Goal: Task Accomplishment & Management: Use online tool/utility

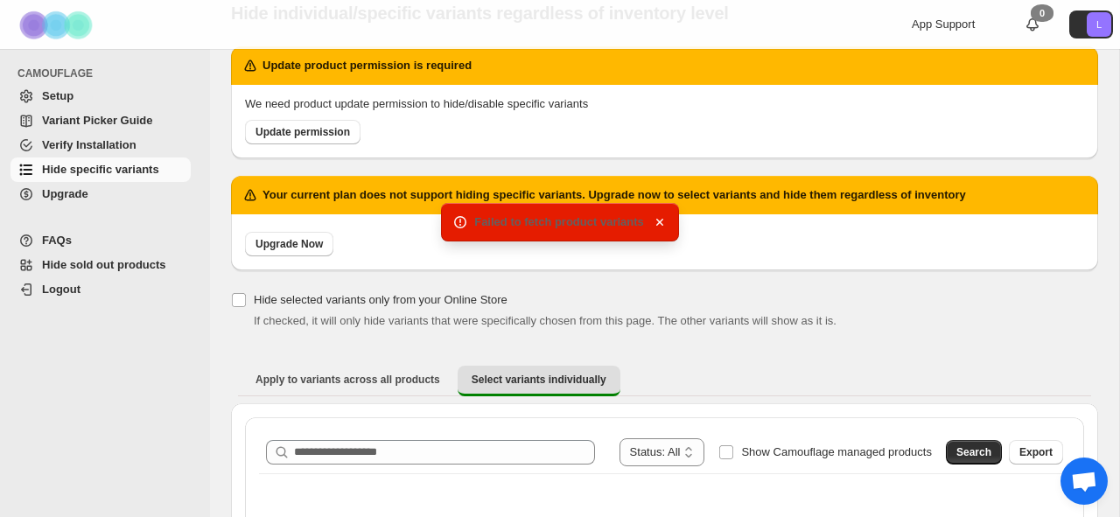
scroll to position [71, 0]
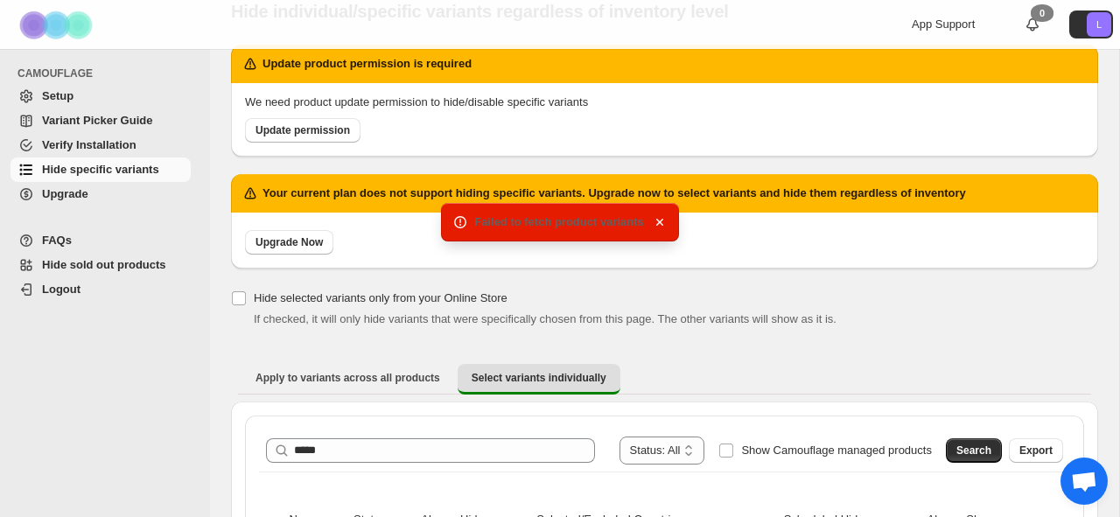
type input "*****"
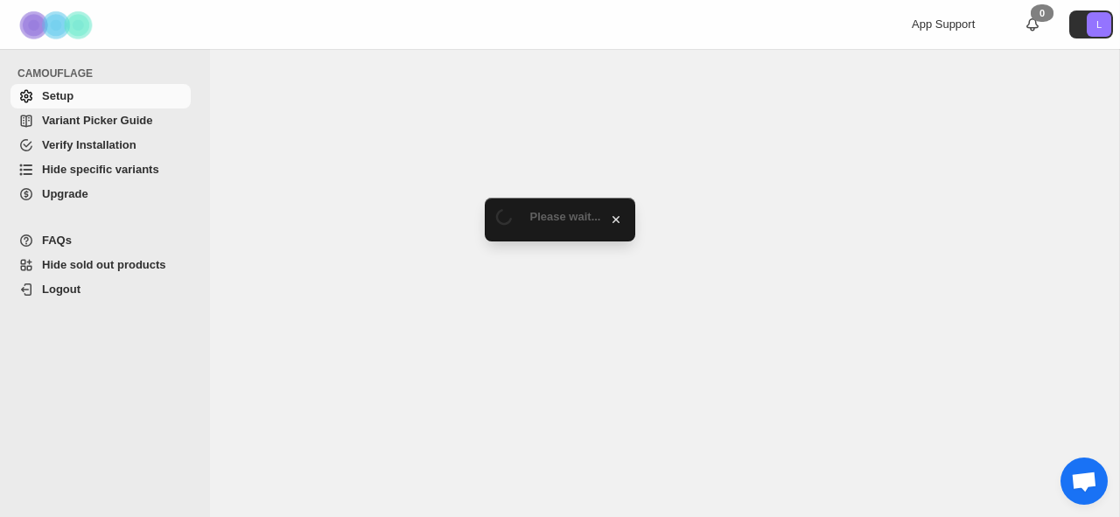
select select "******"
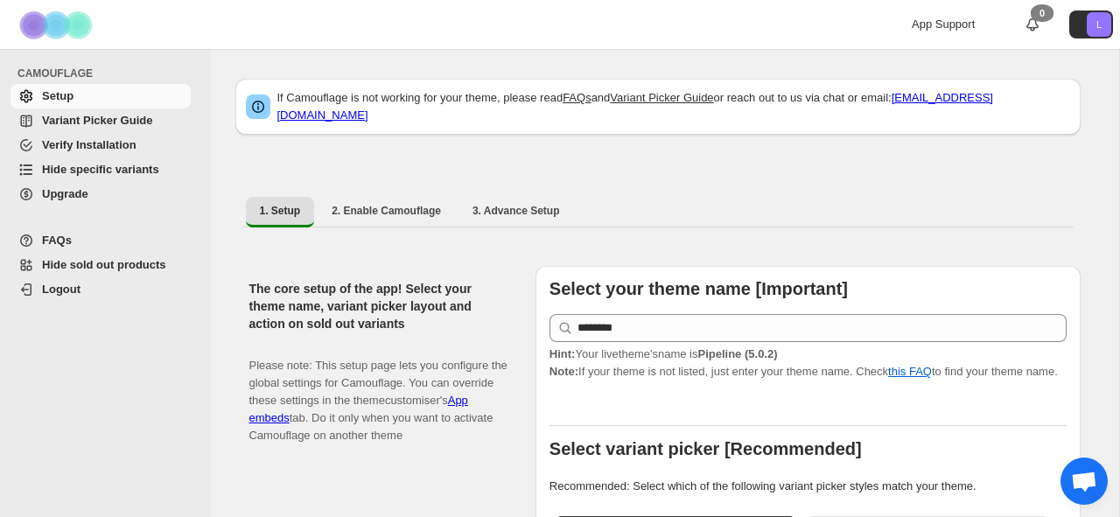
click at [115, 167] on span "Hide specific variants" at bounding box center [100, 169] width 117 height 13
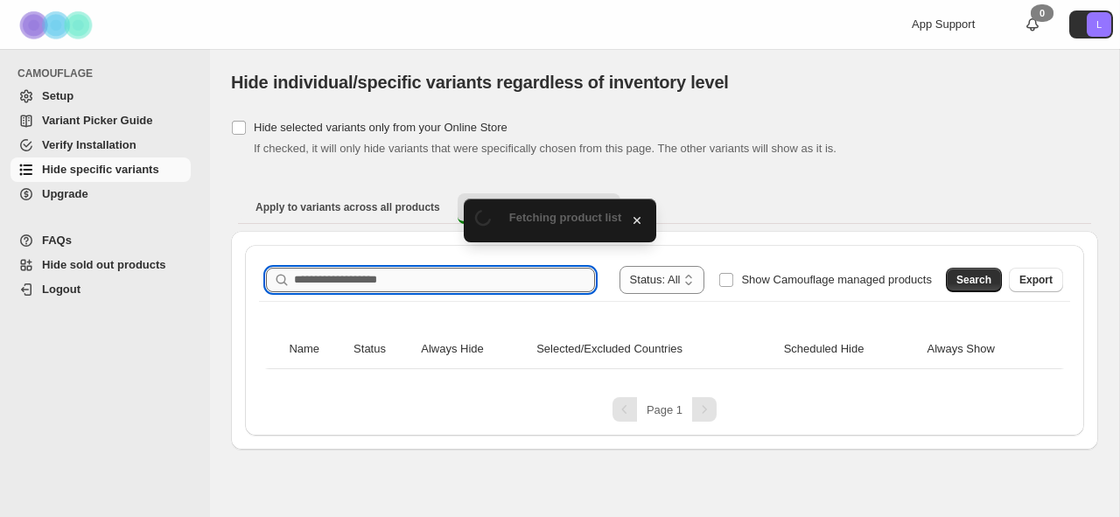
click at [403, 276] on input "Search product name" at bounding box center [444, 280] width 301 height 25
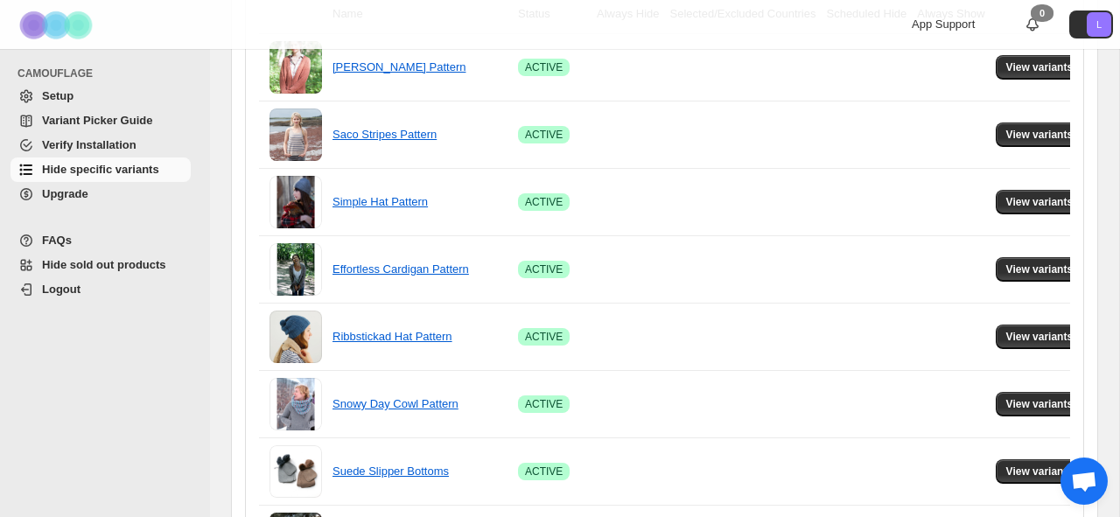
scroll to position [1325, 0]
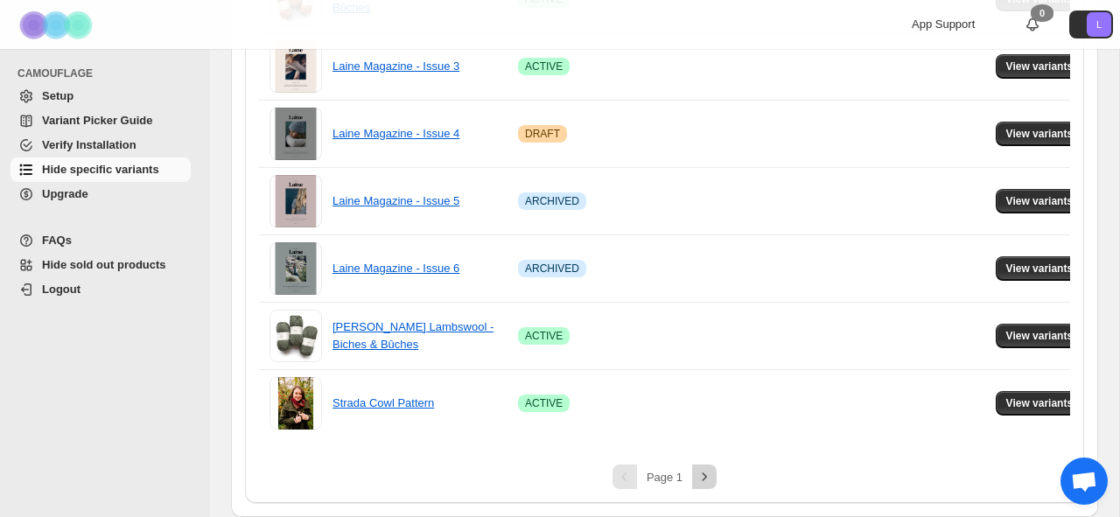
click at [702, 476] on icon "Next" at bounding box center [705, 477] width 18 height 18
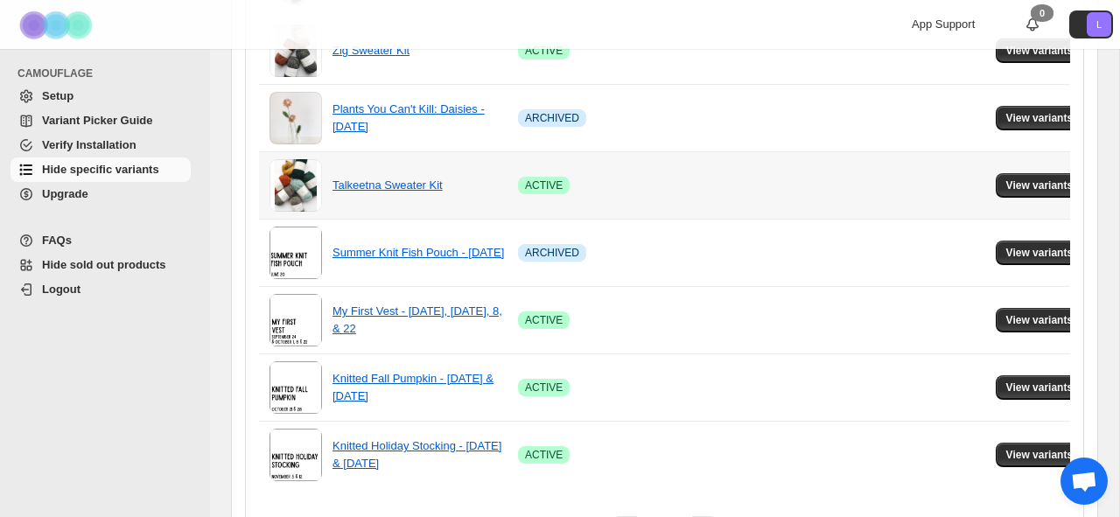
scroll to position [1123, 0]
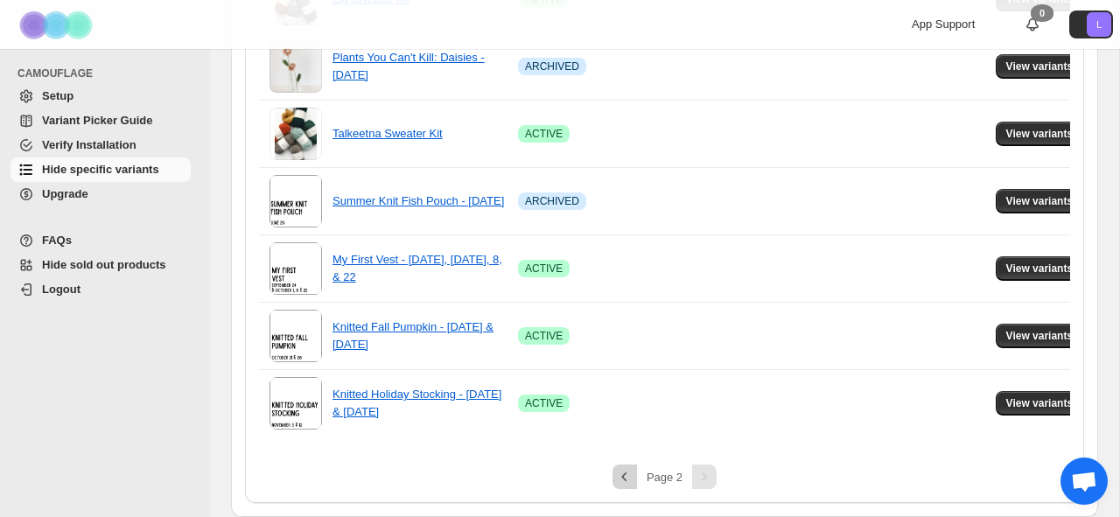
click at [634, 480] on button "Previous" at bounding box center [625, 477] width 25 height 25
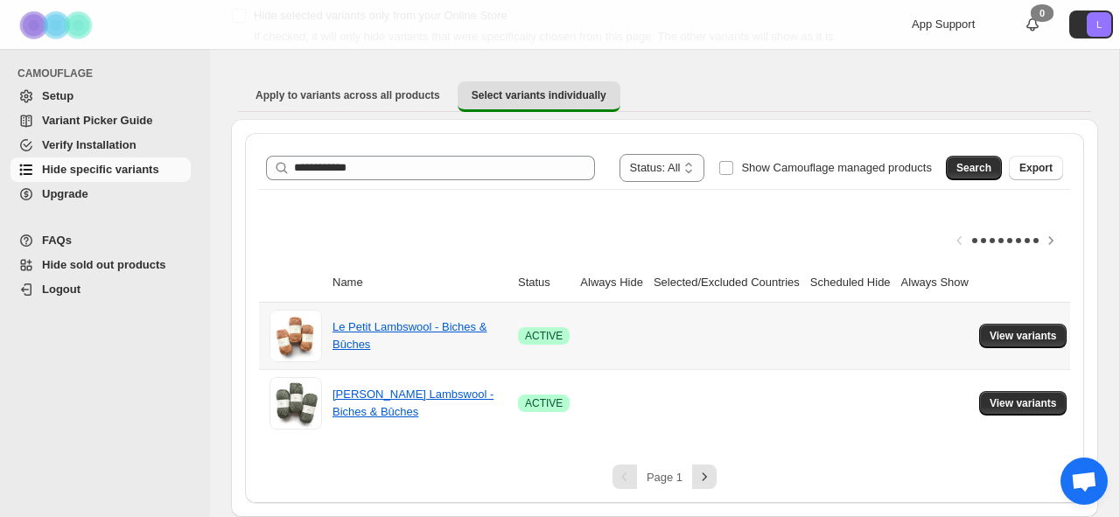
scroll to position [112, 0]
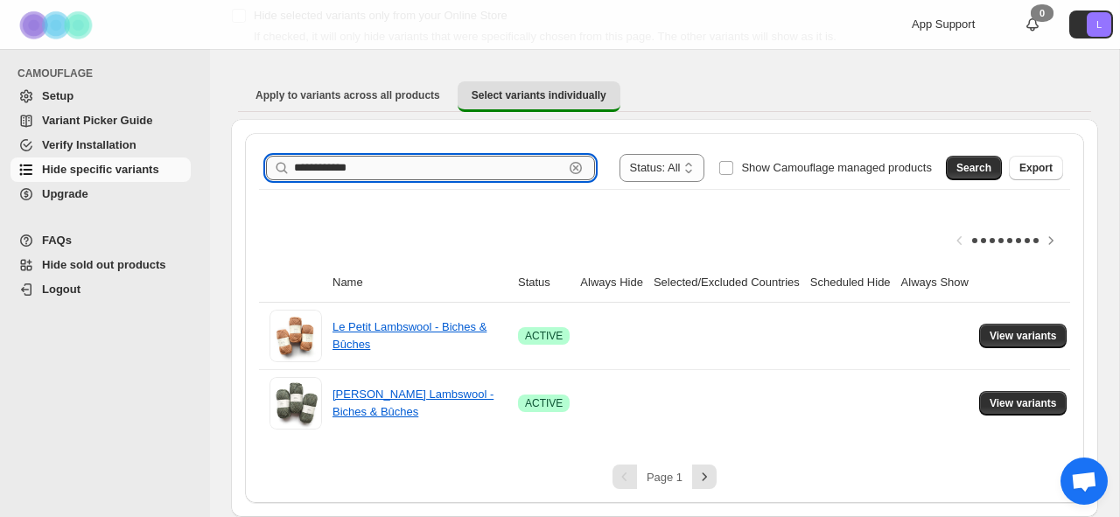
click at [448, 175] on input "**********" at bounding box center [429, 168] width 270 height 25
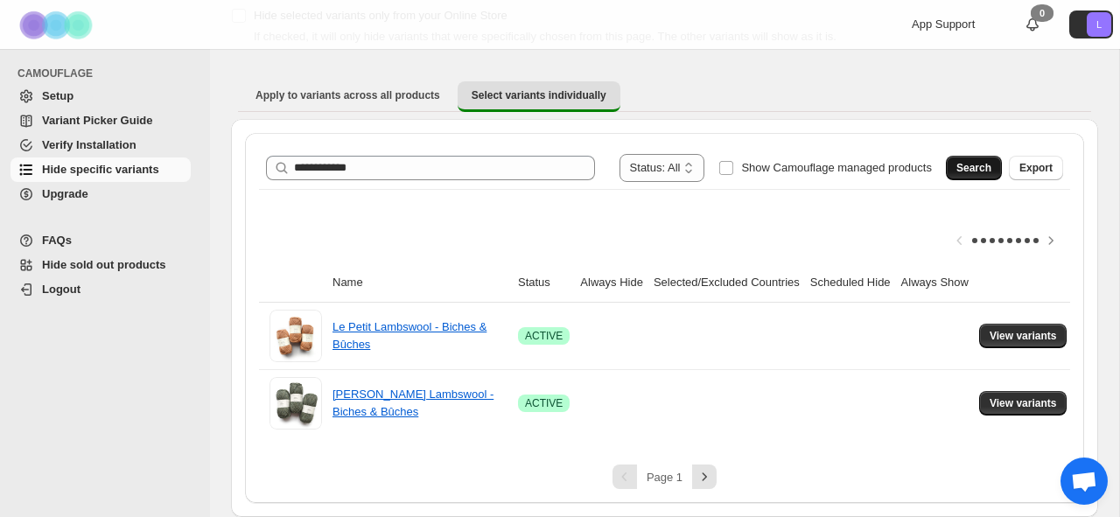
click at [984, 164] on span "Search" at bounding box center [974, 168] width 35 height 14
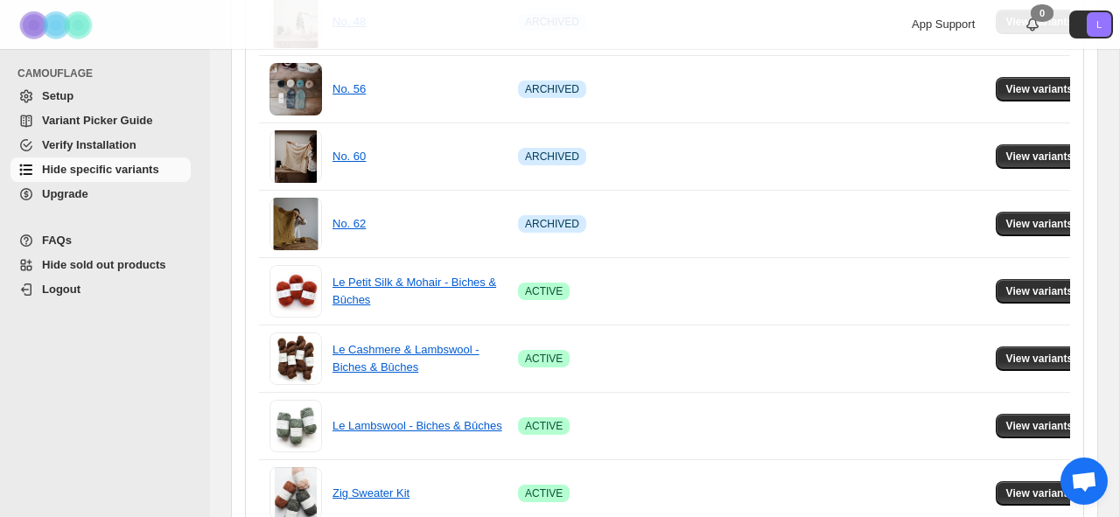
scroll to position [775, 0]
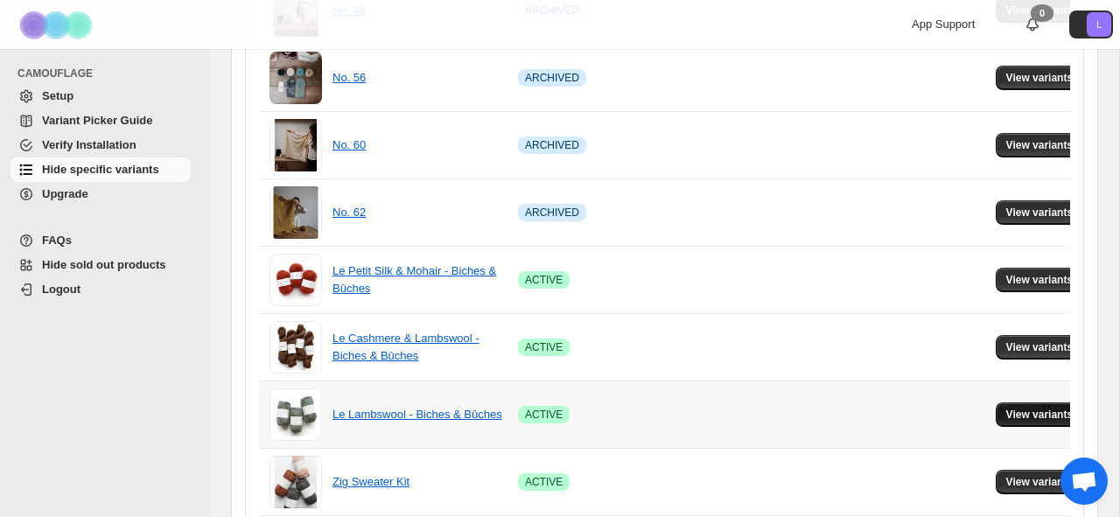
click at [1049, 413] on span "View variants" at bounding box center [1040, 415] width 67 height 14
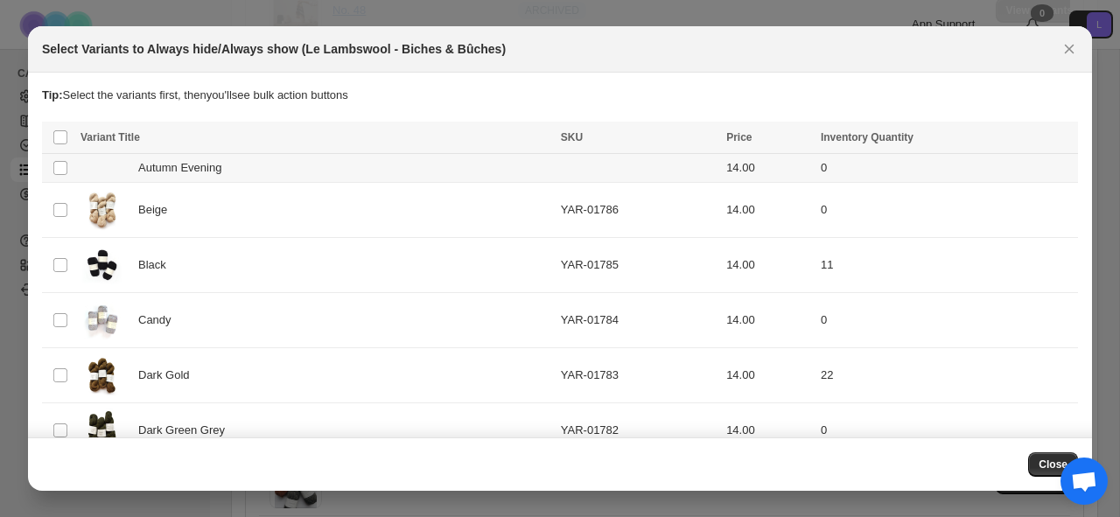
click at [350, 160] on div "Autumn Evening" at bounding box center [316, 168] width 470 height 18
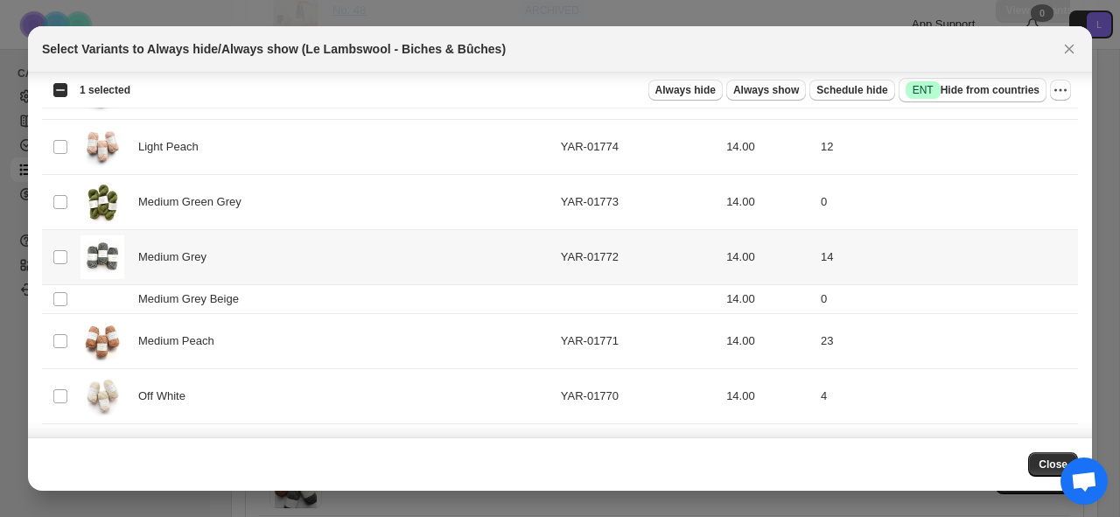
scroll to position [741, 0]
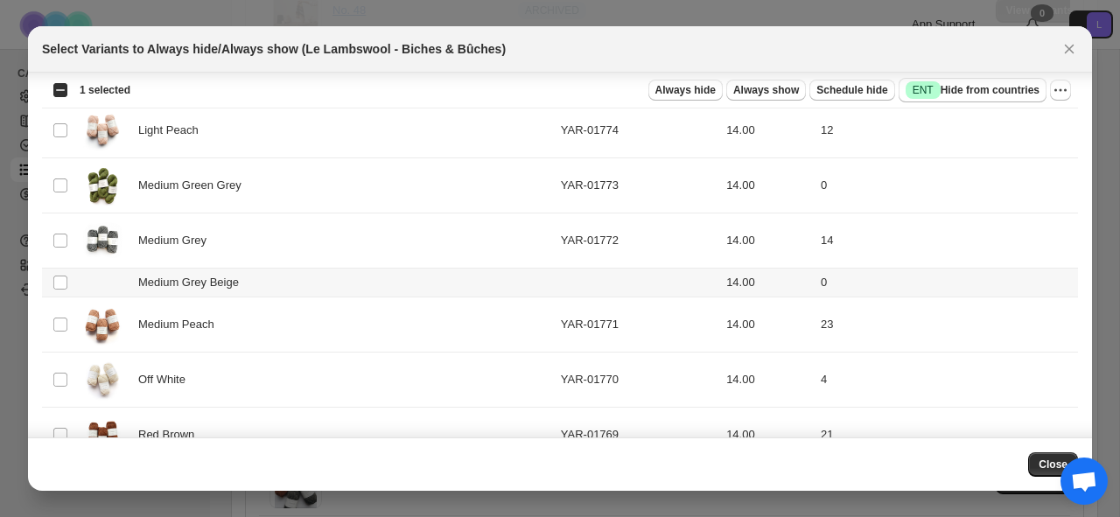
click at [376, 279] on div "Medium Grey Beige" at bounding box center [316, 283] width 470 height 18
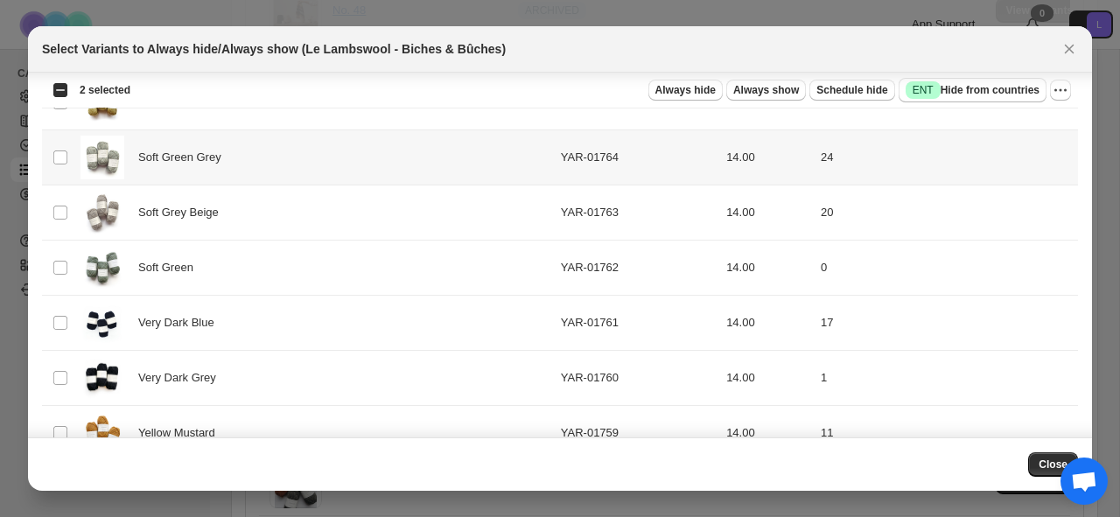
scroll to position [1331, 0]
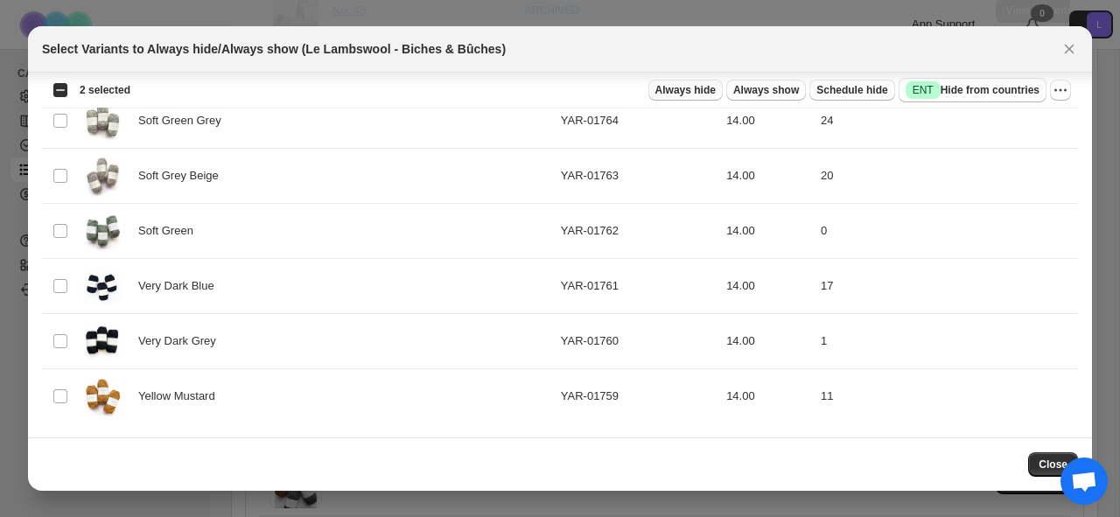
click at [680, 89] on span "Always hide" at bounding box center [686, 90] width 60 height 14
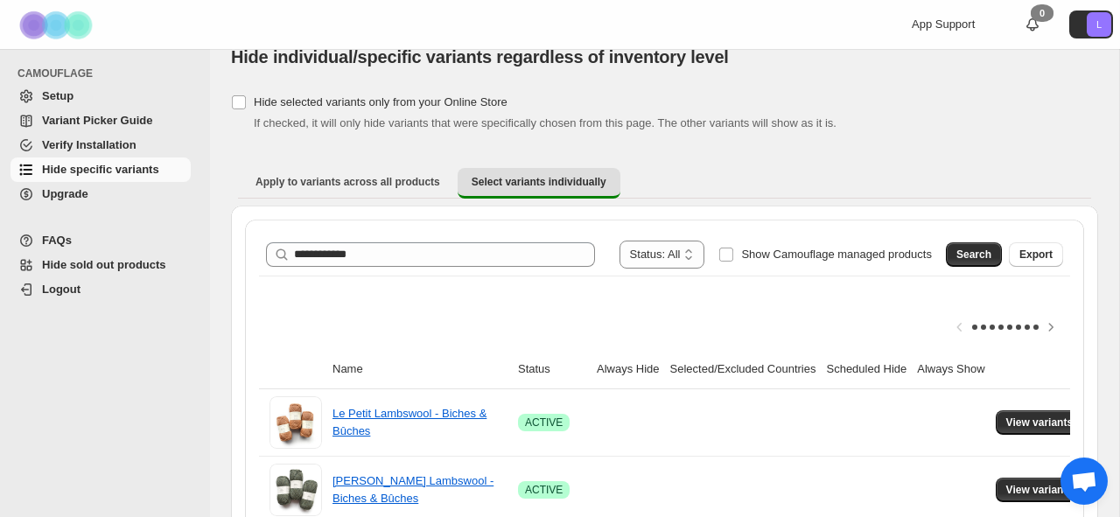
scroll to position [0, 0]
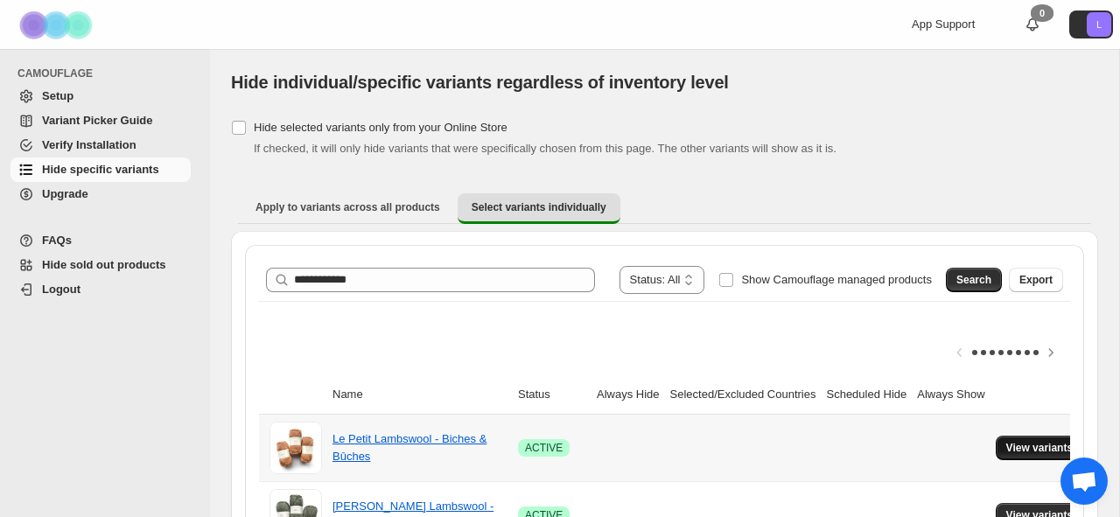
click at [1040, 455] on button "View variants" at bounding box center [1040, 448] width 88 height 25
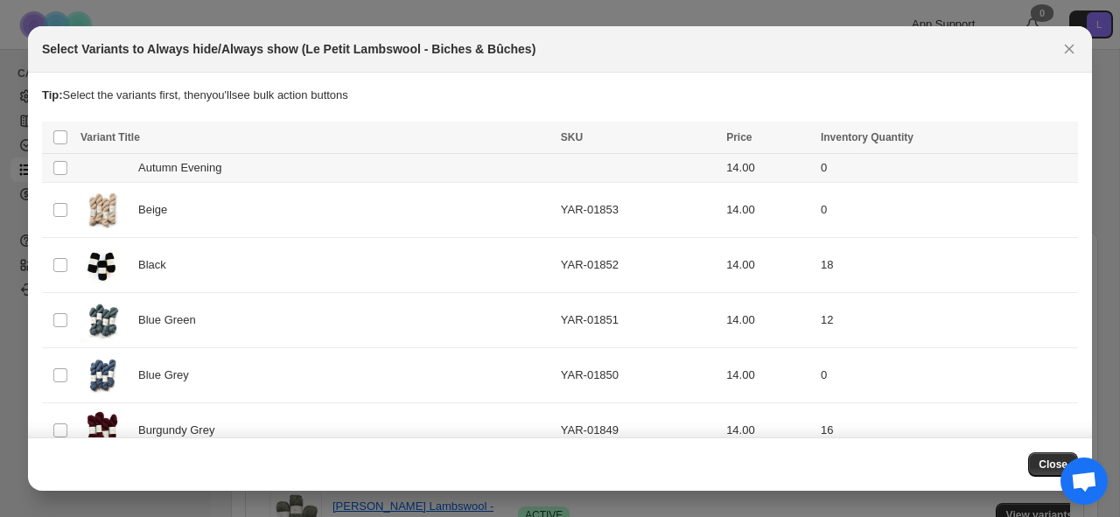
click at [425, 172] on div "Autumn Evening" at bounding box center [316, 168] width 470 height 18
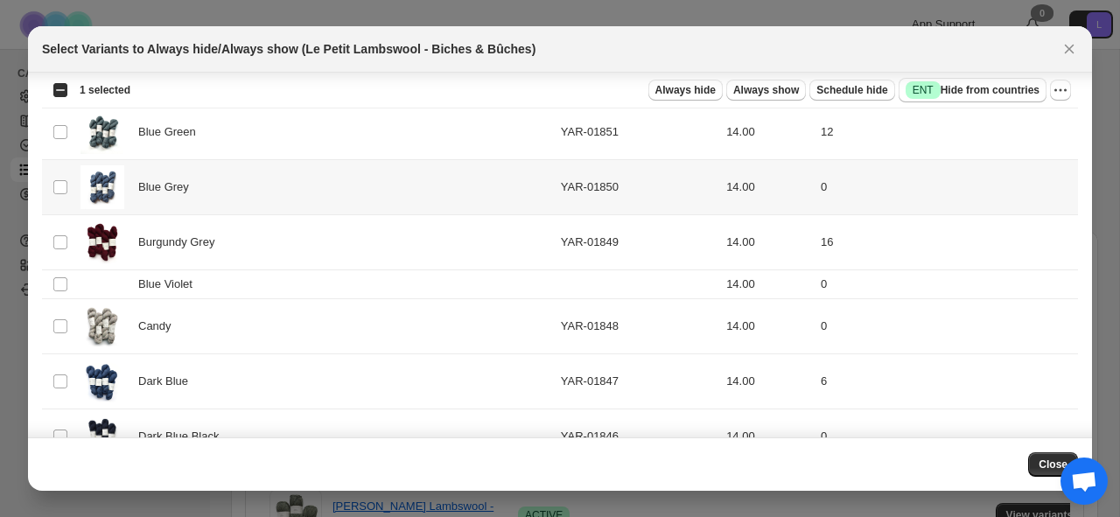
scroll to position [207, 0]
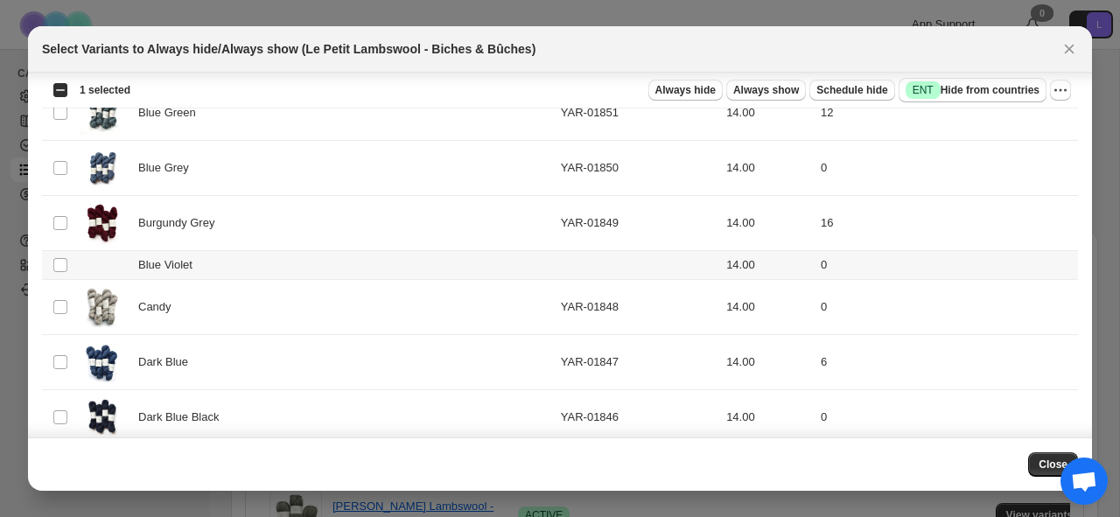
click at [412, 266] on div "Blue Violet" at bounding box center [316, 265] width 470 height 18
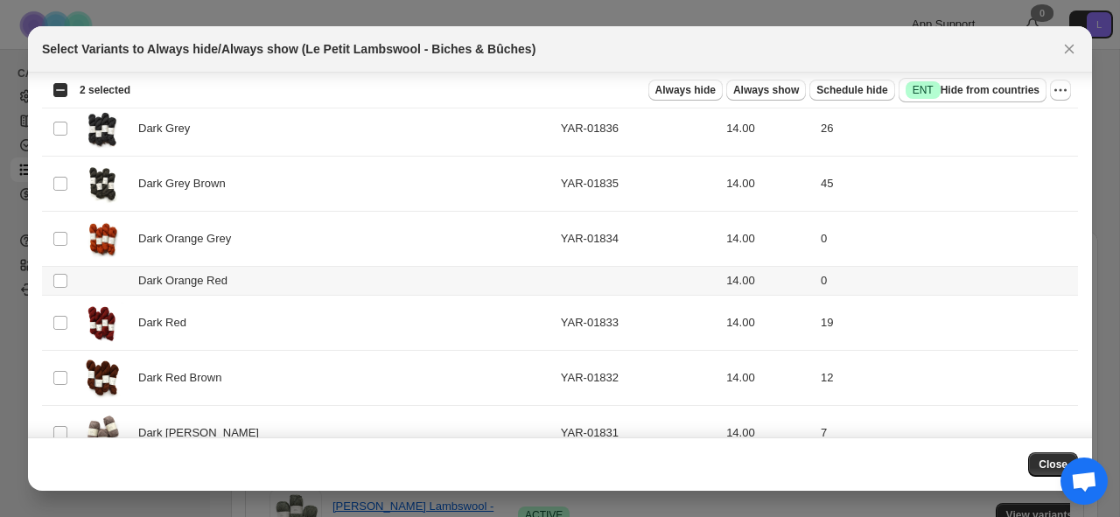
click at [419, 278] on div "Dark Orange Red" at bounding box center [316, 281] width 470 height 18
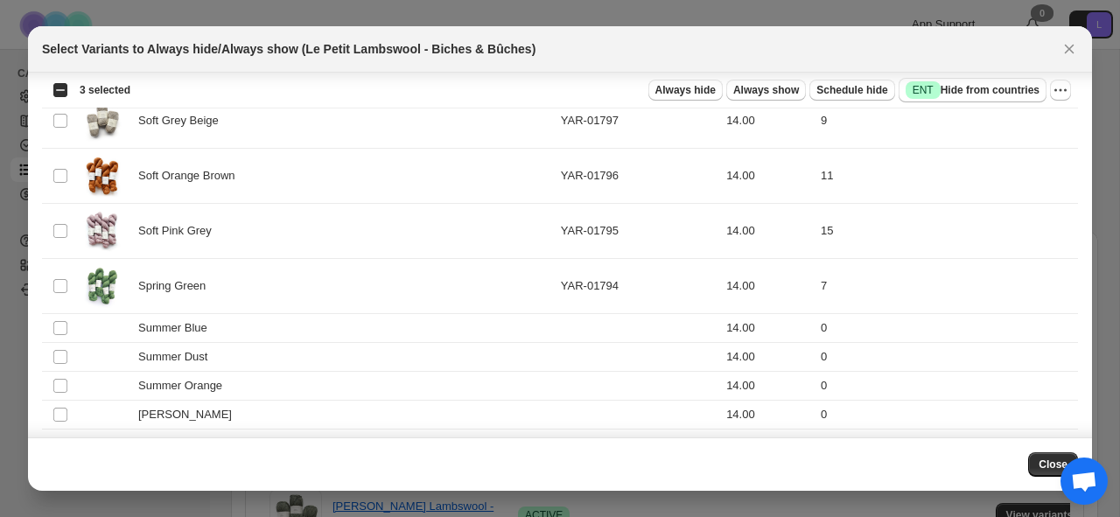
scroll to position [3237, 0]
click at [413, 314] on td "Summer Blue" at bounding box center [315, 326] width 481 height 29
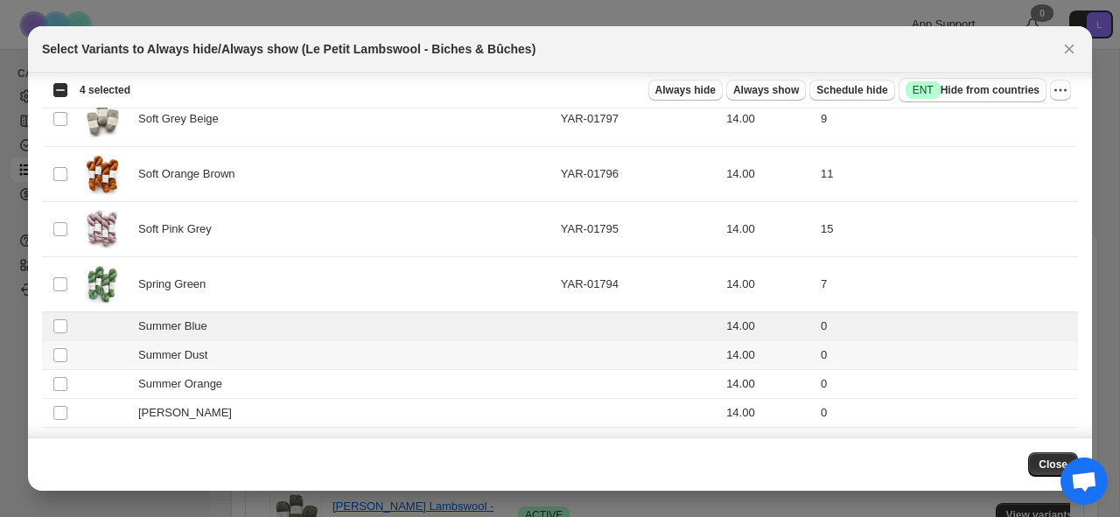
click at [419, 350] on div "Summer Dust" at bounding box center [316, 356] width 470 height 18
click at [425, 387] on div "Summer Orange" at bounding box center [316, 385] width 470 height 18
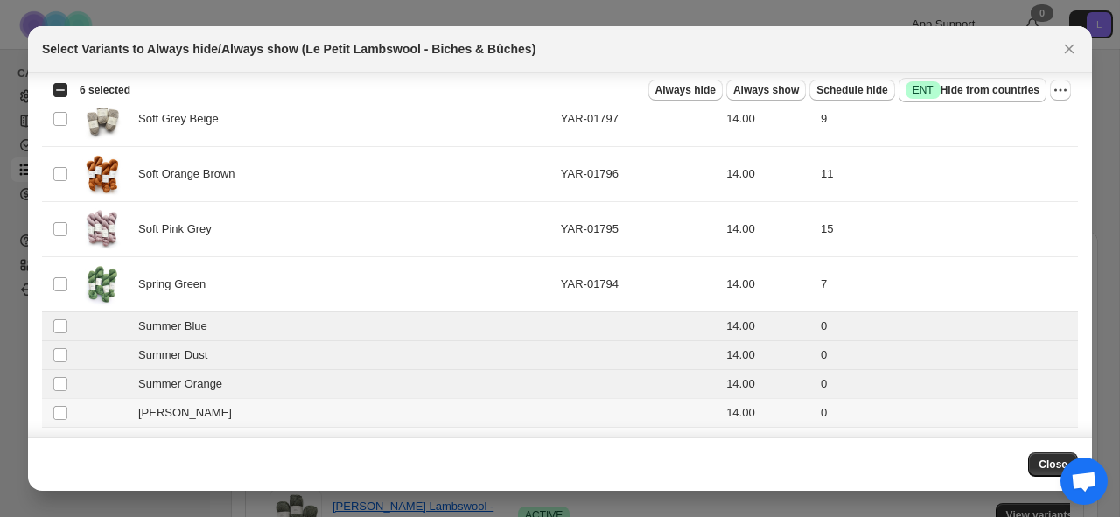
click at [429, 425] on td "Summer Rose" at bounding box center [315, 413] width 481 height 29
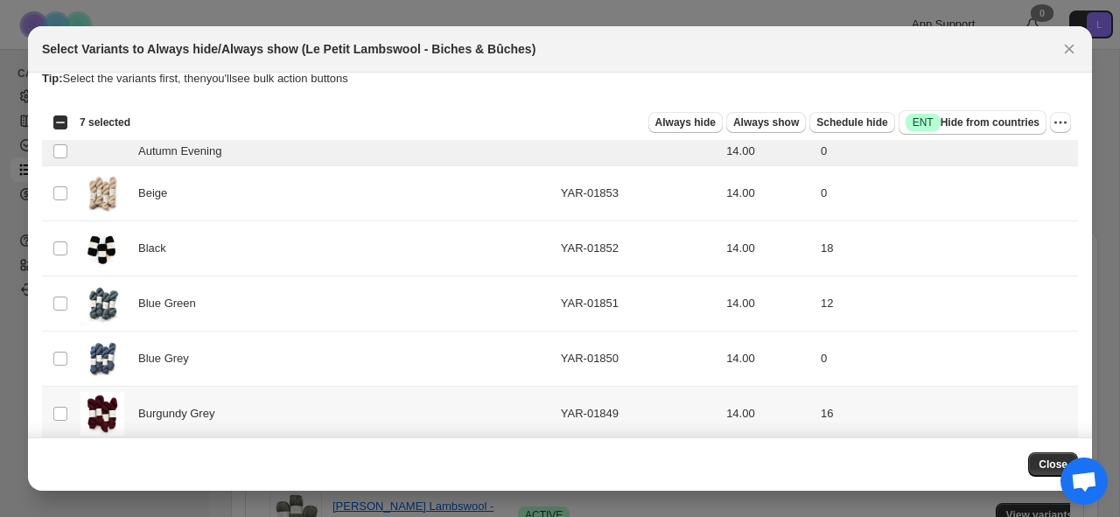
scroll to position [0, 0]
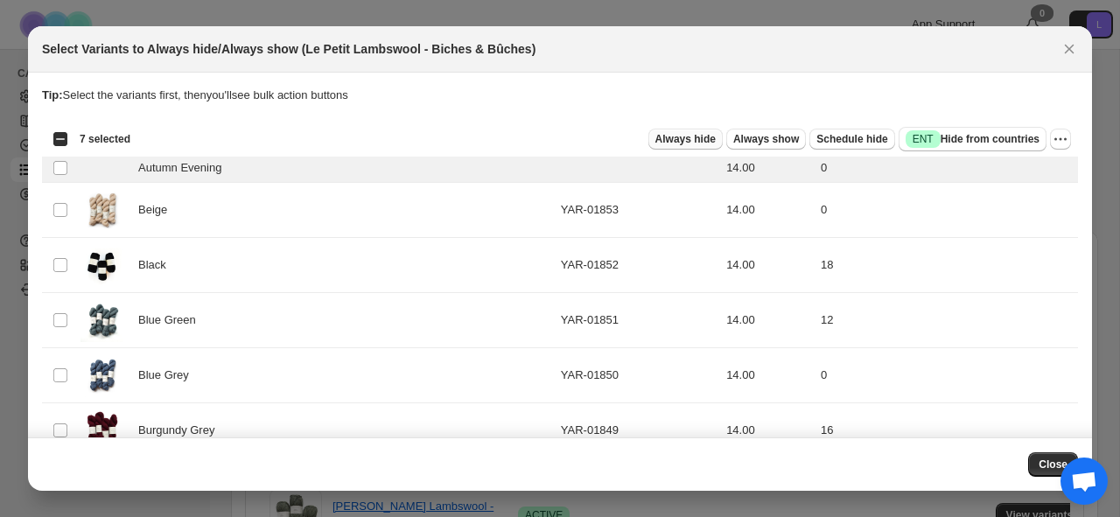
click at [691, 135] on span "Always hide" at bounding box center [686, 139] width 60 height 14
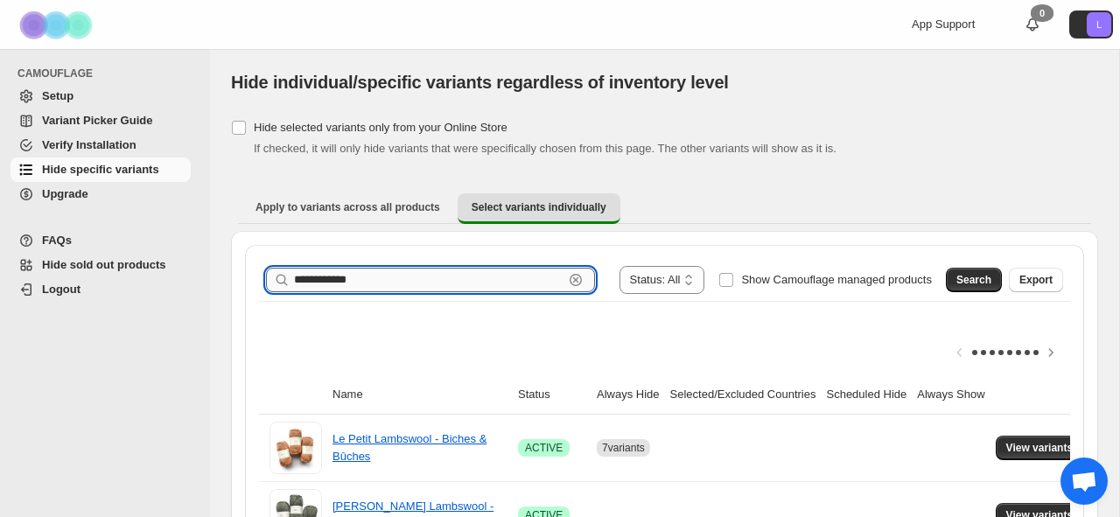
drag, startPoint x: 385, startPoint y: 287, endPoint x: 306, endPoint y: 283, distance: 78.9
click at [306, 283] on input "**********" at bounding box center [429, 280] width 270 height 25
click at [983, 283] on span "Search" at bounding box center [974, 280] width 35 height 14
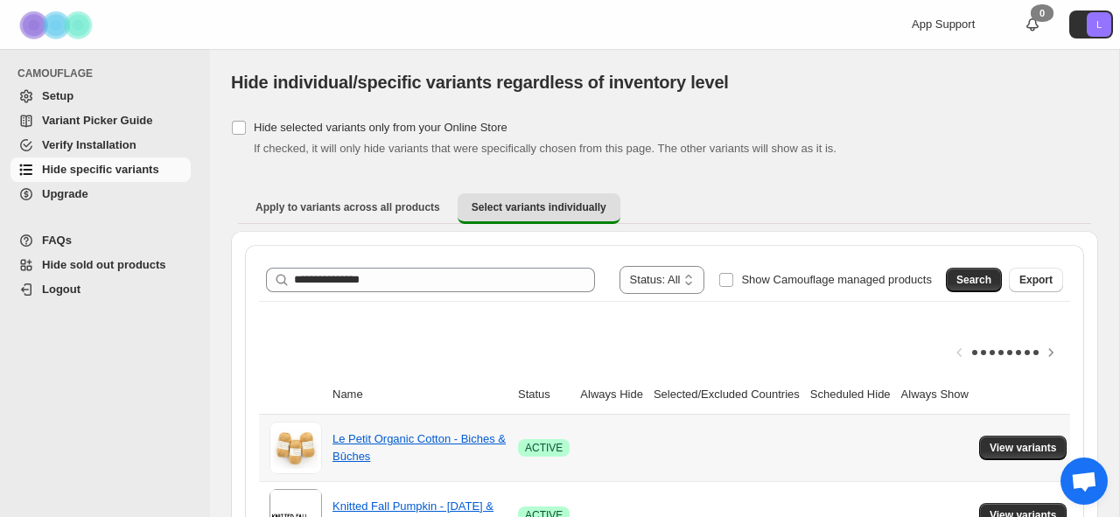
click at [1051, 461] on td "View variants" at bounding box center [1026, 448] width 104 height 67
click at [1050, 455] on button "View variants" at bounding box center [1023, 448] width 88 height 25
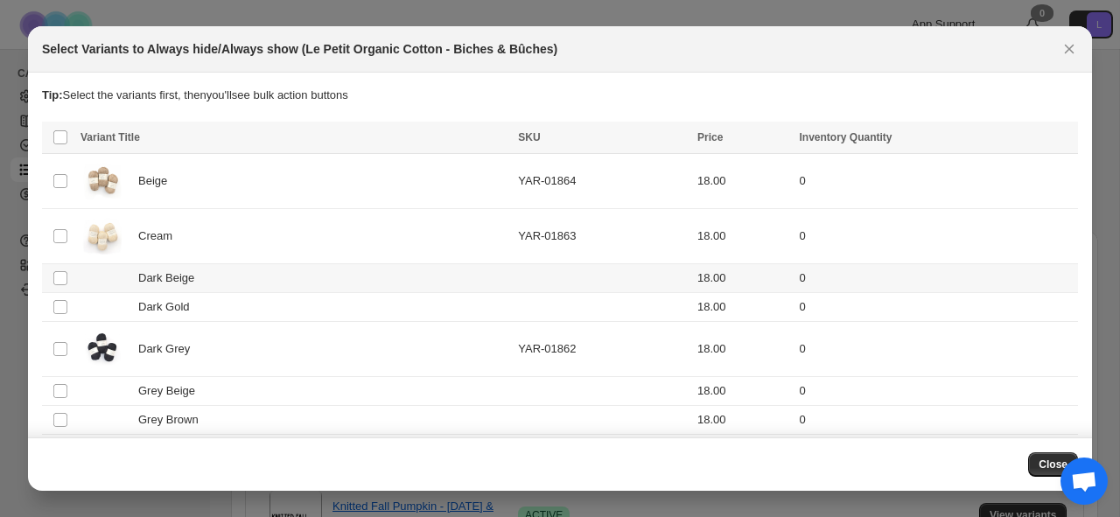
click at [316, 277] on div "Dark Beige" at bounding box center [294, 279] width 427 height 18
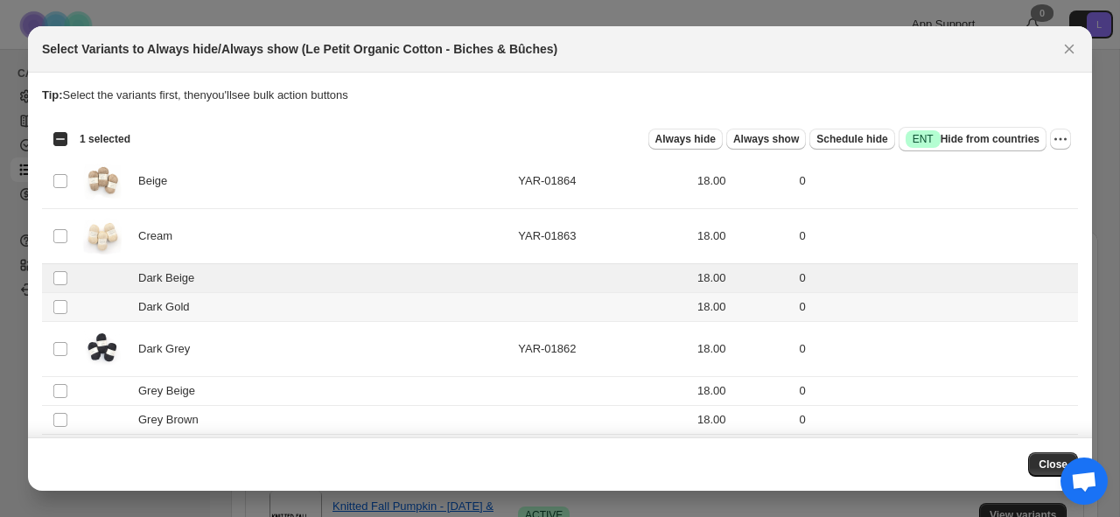
click at [318, 303] on div "Dark Gold" at bounding box center [294, 307] width 427 height 18
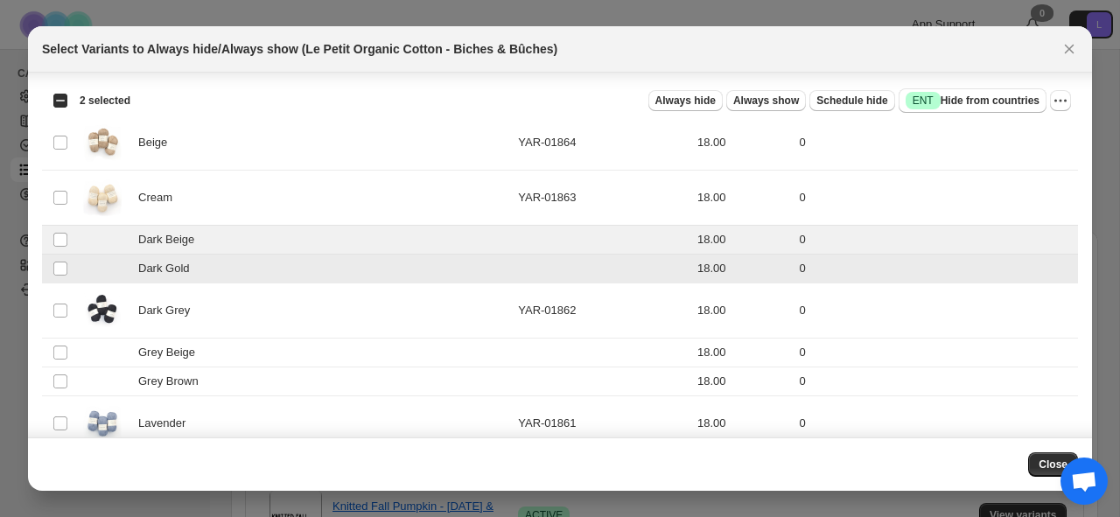
scroll to position [119, 0]
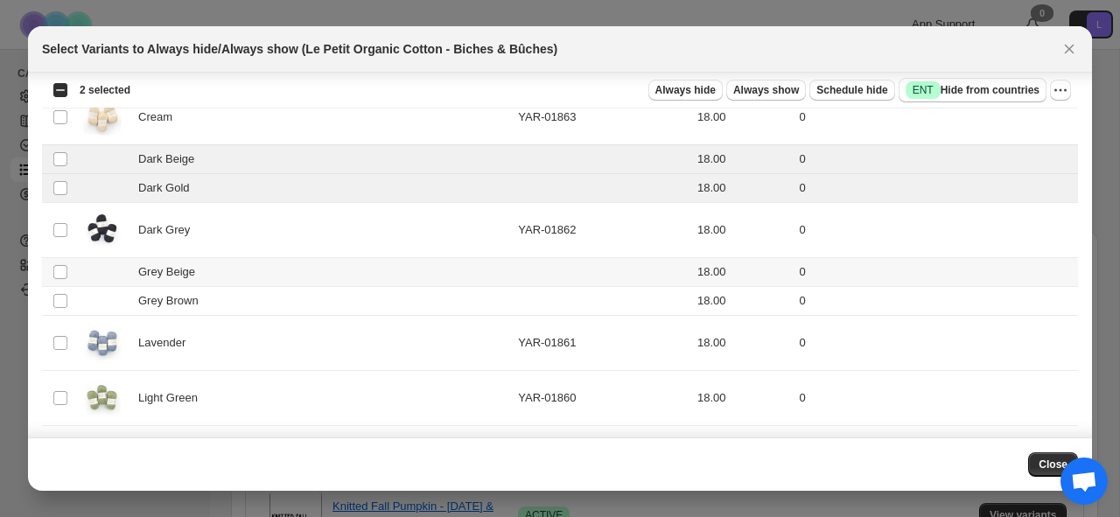
click at [314, 279] on div "Grey Beige" at bounding box center [294, 272] width 427 height 18
click at [317, 302] on div "Grey Brown" at bounding box center [294, 301] width 427 height 18
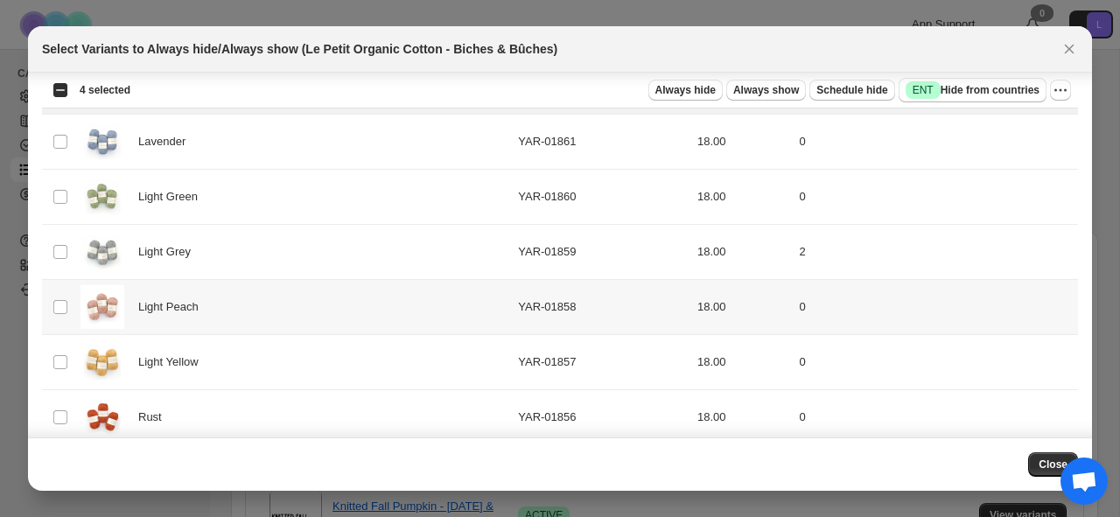
scroll to position [481, 0]
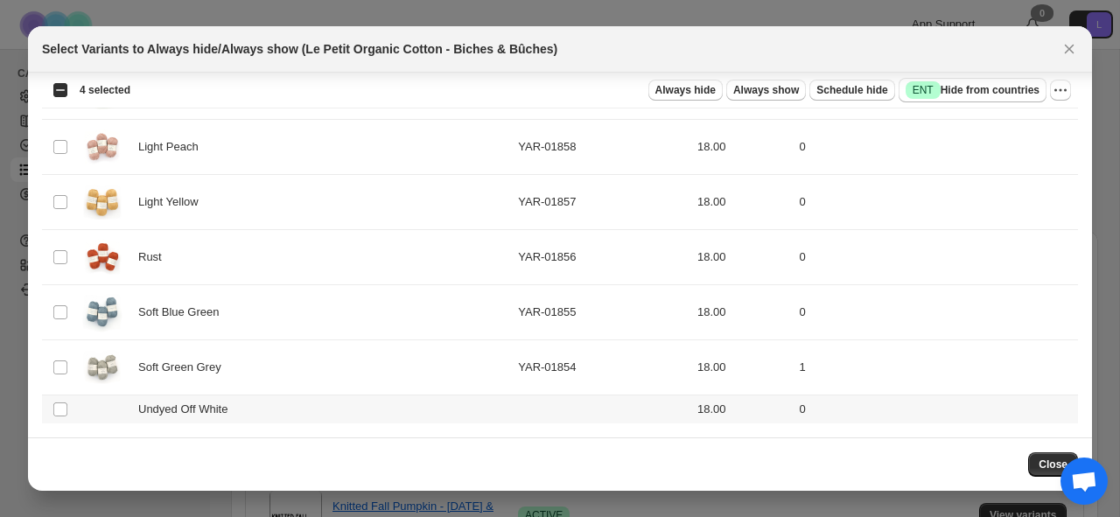
click at [312, 404] on div "Undyed Off White" at bounding box center [294, 410] width 427 height 18
click at [677, 84] on span "Always hide" at bounding box center [686, 90] width 60 height 14
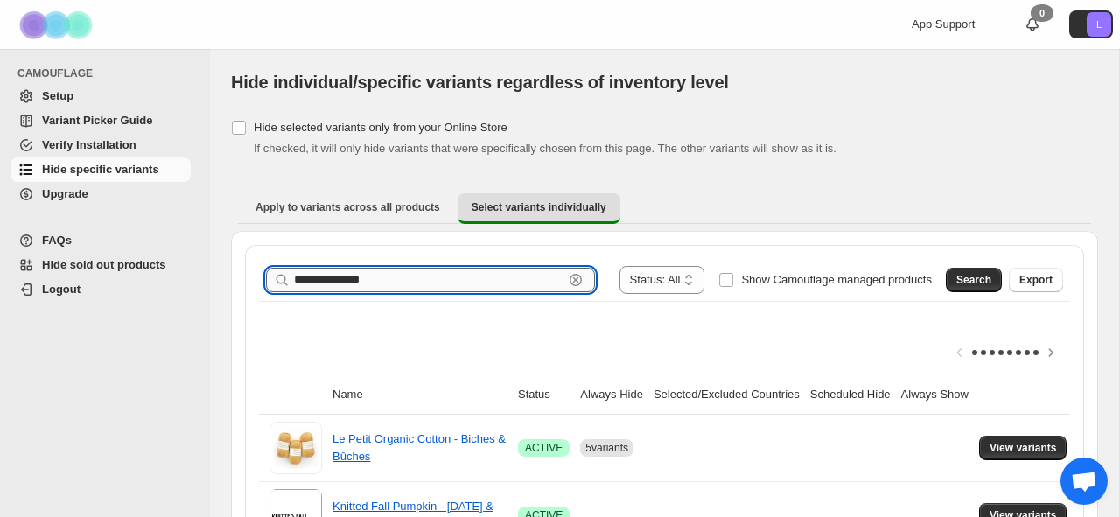
click at [412, 276] on input "**********" at bounding box center [429, 280] width 270 height 25
click at [383, 284] on input "**********" at bounding box center [429, 280] width 270 height 25
drag, startPoint x: 376, startPoint y: 281, endPoint x: 337, endPoint y: 281, distance: 38.5
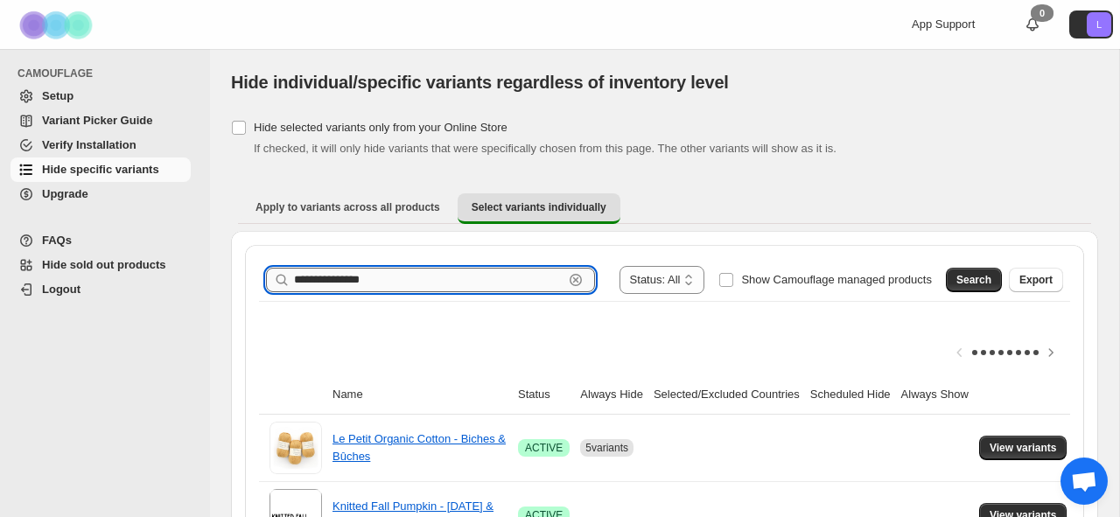
click at [337, 282] on input "**********" at bounding box center [429, 280] width 270 height 25
click at [337, 281] on input "**********" at bounding box center [429, 280] width 270 height 25
drag, startPoint x: 335, startPoint y: 284, endPoint x: 398, endPoint y: 284, distance: 63.0
click at [398, 284] on input "**********" at bounding box center [429, 280] width 270 height 25
type input "**********"
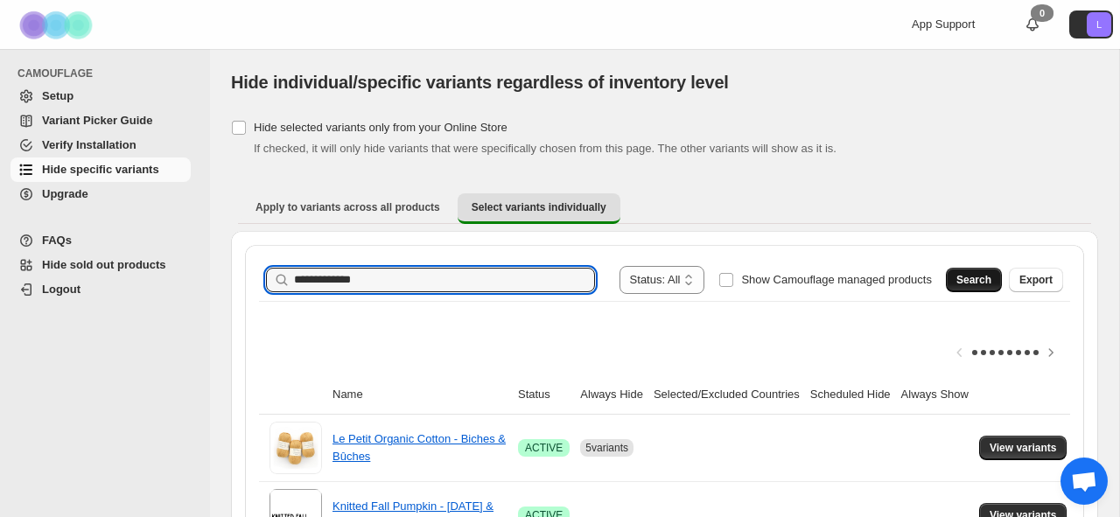
click at [965, 275] on span "Search" at bounding box center [974, 280] width 35 height 14
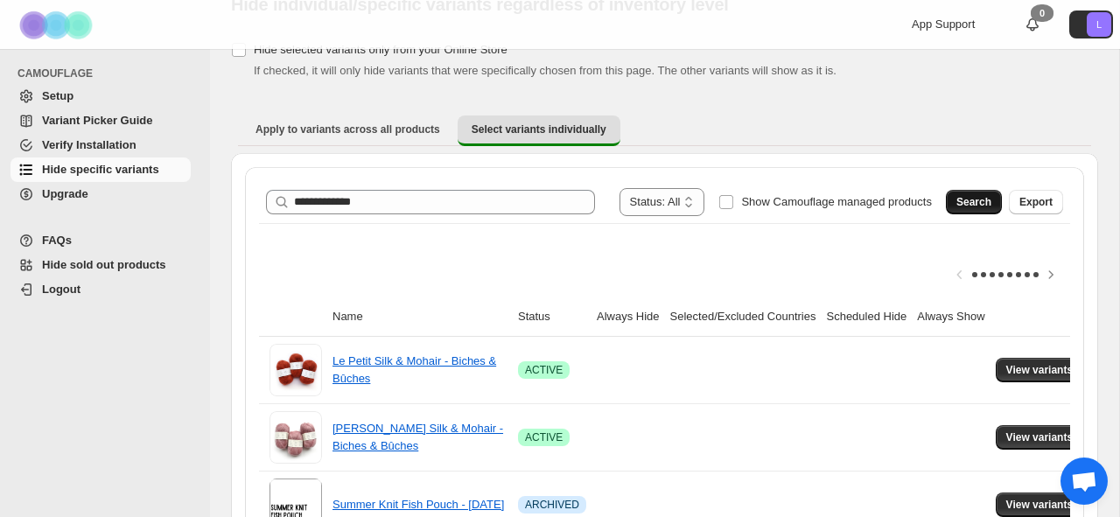
scroll to position [247, 0]
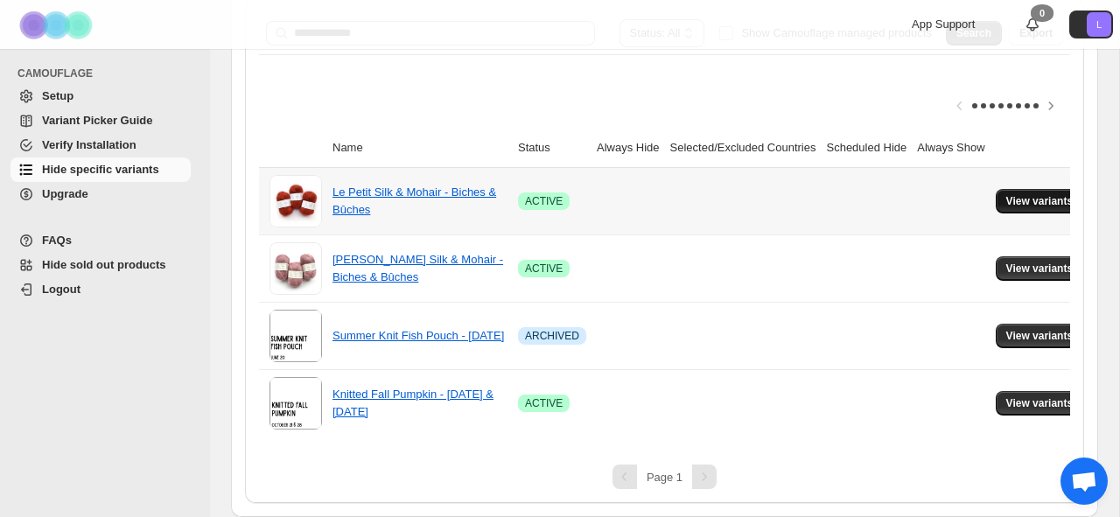
click at [1050, 198] on span "View variants" at bounding box center [1040, 201] width 67 height 14
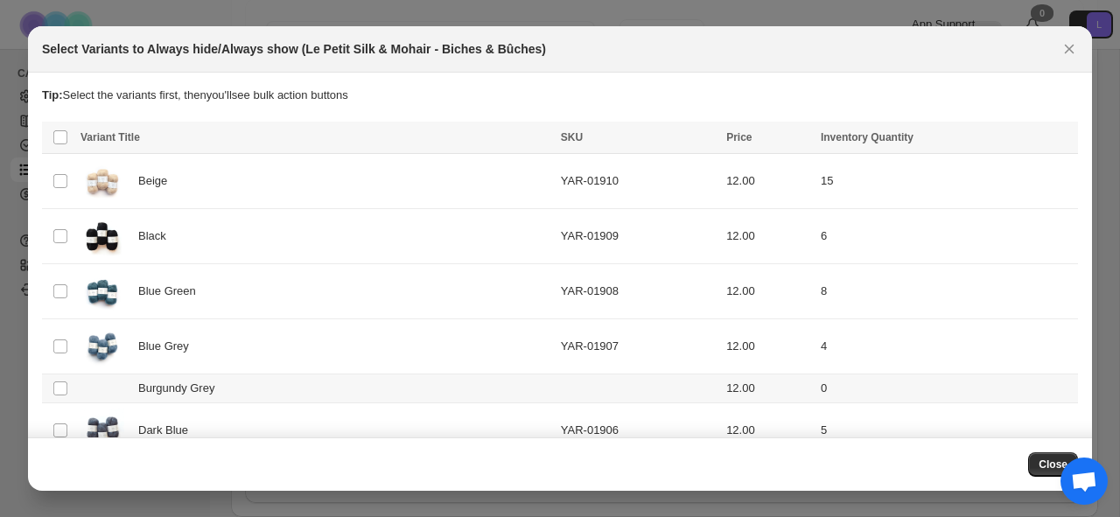
click at [579, 388] on td ":r5l:" at bounding box center [638, 389] width 165 height 29
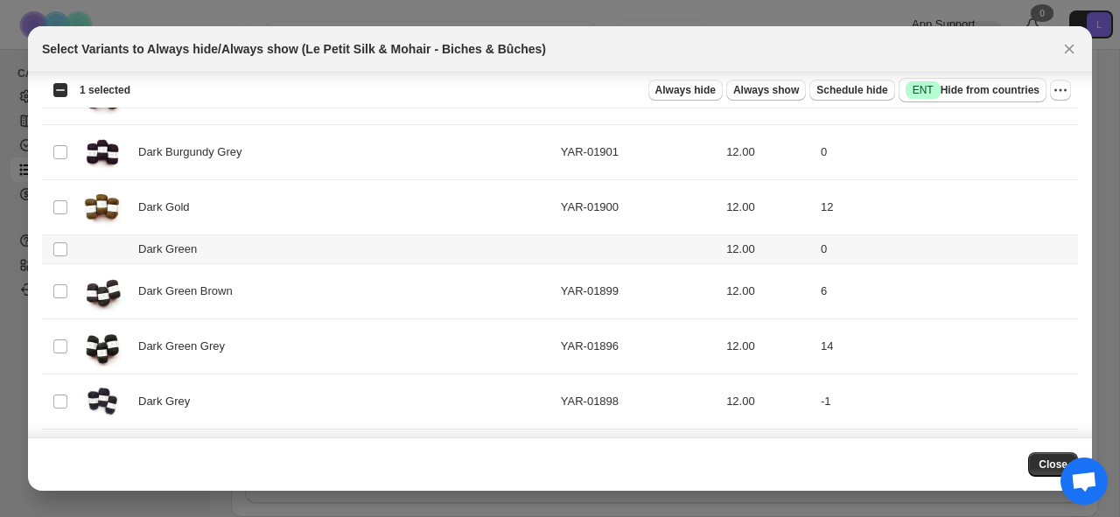
click at [584, 248] on td ":r5l:" at bounding box center [638, 249] width 165 height 29
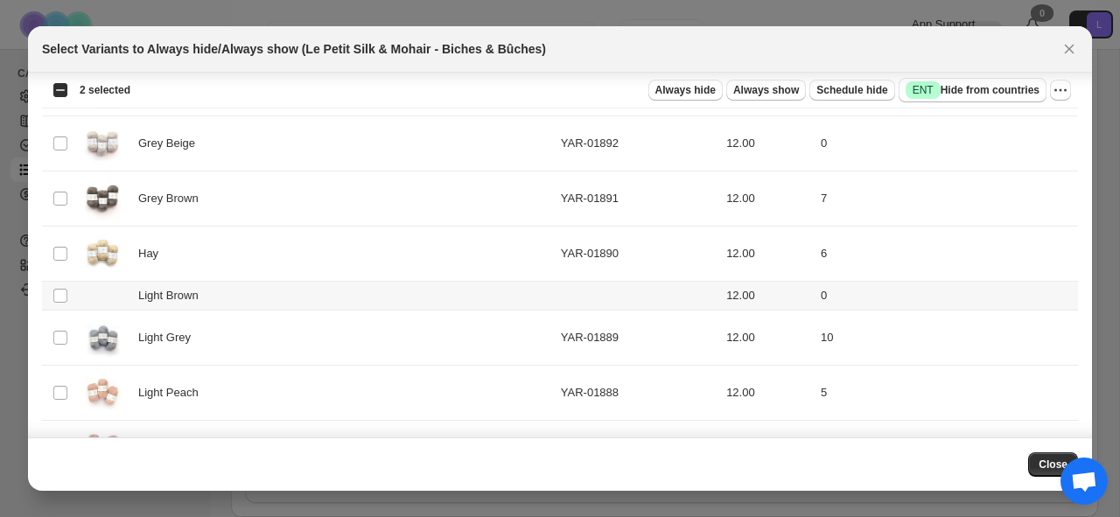
click at [577, 288] on td ":r5l:" at bounding box center [638, 296] width 165 height 29
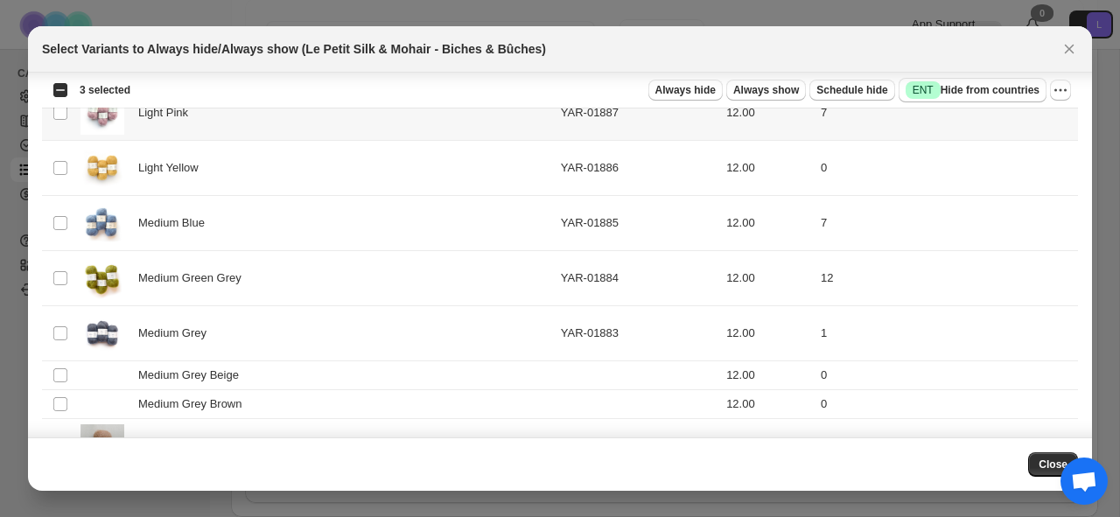
scroll to position [1445, 0]
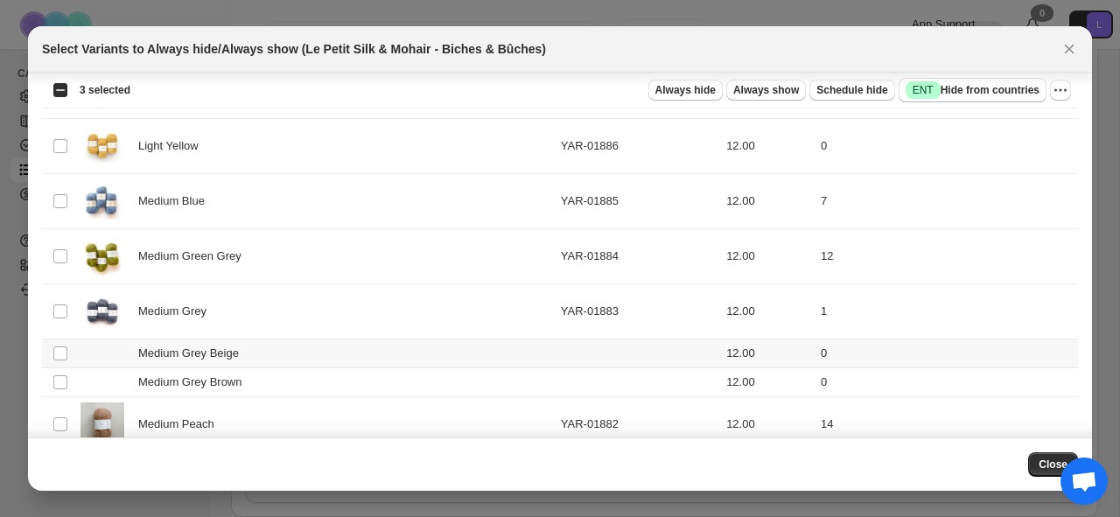
click at [589, 350] on td ":r5l:" at bounding box center [638, 354] width 165 height 29
click at [595, 381] on td ":r5l:" at bounding box center [638, 383] width 165 height 29
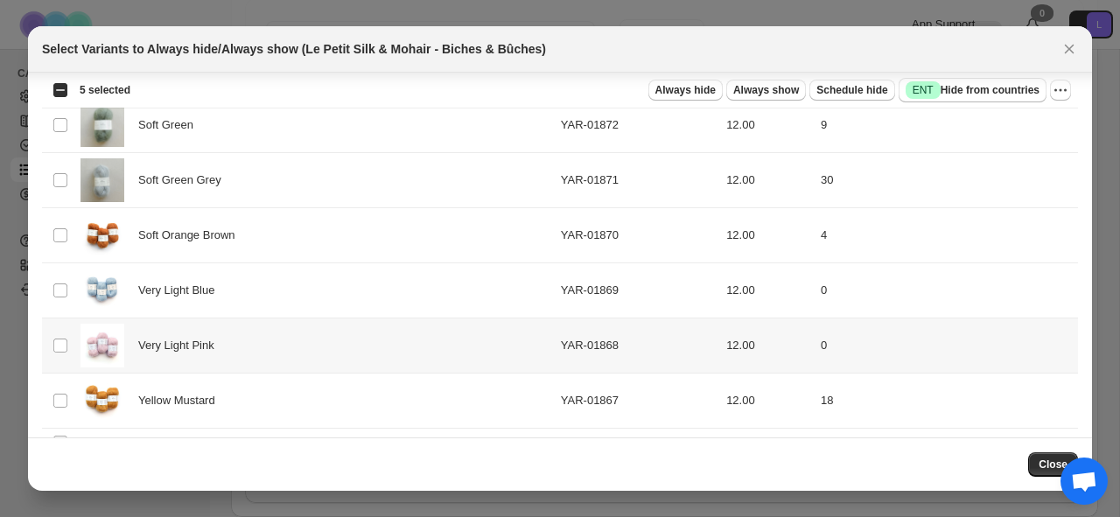
scroll to position [2329, 0]
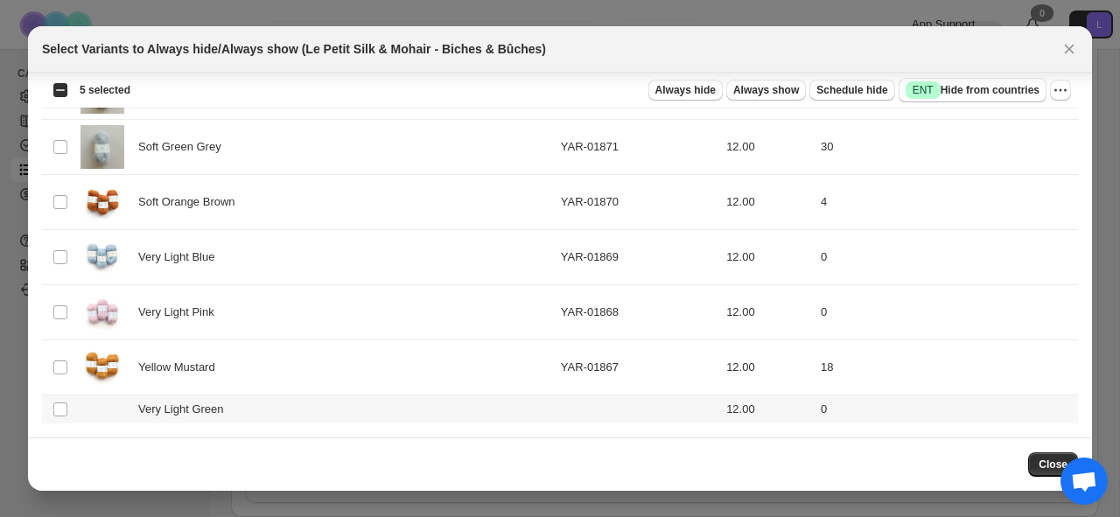
click at [613, 413] on td ":r5l:" at bounding box center [638, 410] width 165 height 29
click at [673, 88] on span "Always hide" at bounding box center [686, 90] width 60 height 14
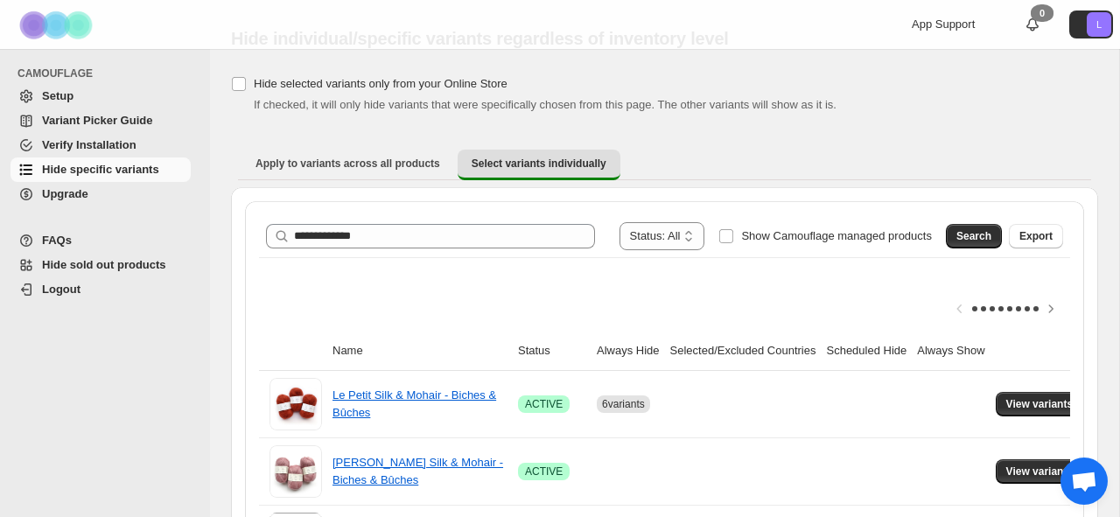
scroll to position [42, 0]
